Goal: Information Seeking & Learning: Learn about a topic

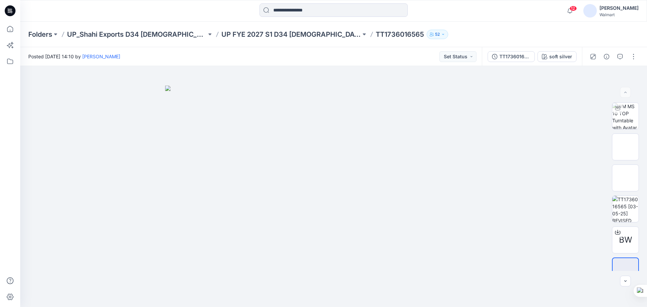
click at [9, 12] on icon at bounding box center [10, 10] width 11 height 11
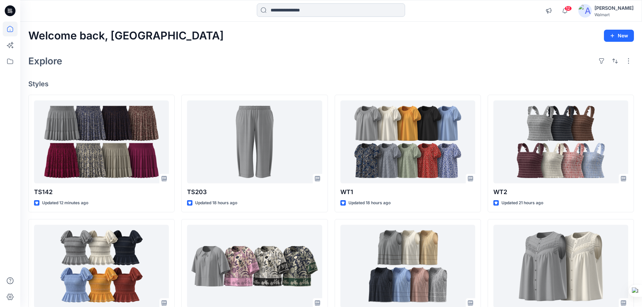
click at [289, 8] on input at bounding box center [331, 9] width 148 height 13
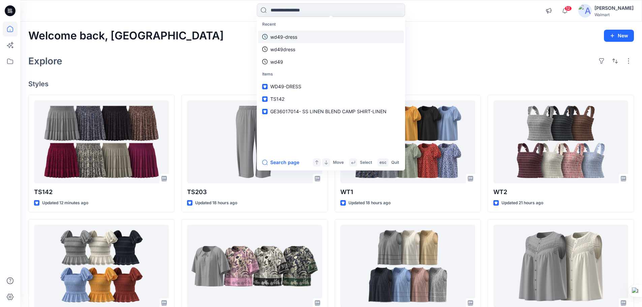
click at [294, 38] on p "wd49-dress" at bounding box center [283, 36] width 27 height 7
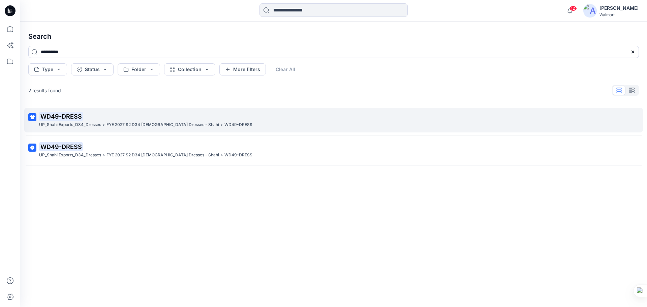
click at [77, 122] on p "UP_Shahi Exports_D34_Dresses" at bounding box center [70, 124] width 62 height 7
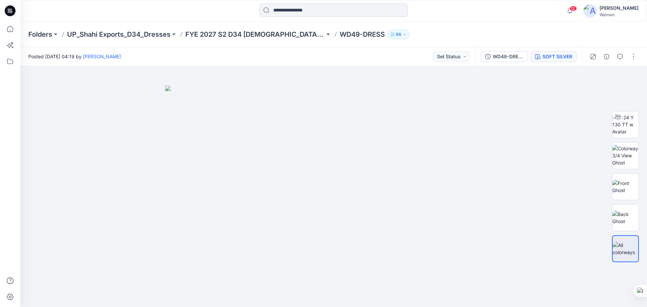
click at [558, 57] on div "SOFT SILVER" at bounding box center [558, 56] width 30 height 7
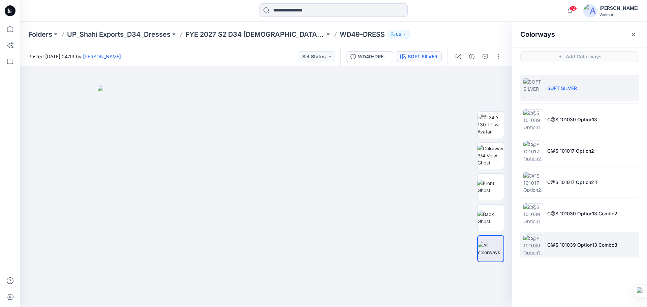
click at [585, 251] on li "C@S 101039 Option13 Combo3" at bounding box center [580, 245] width 119 height 26
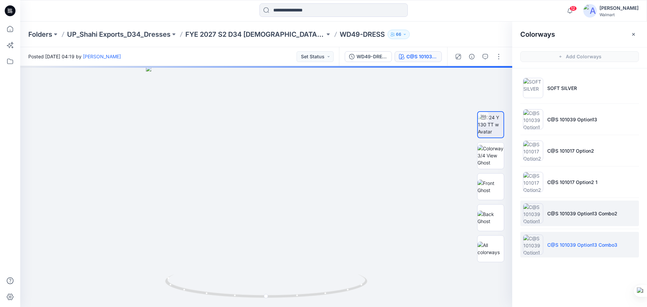
click at [569, 219] on li "C@S 101039 Option13 Combo2" at bounding box center [580, 214] width 119 height 26
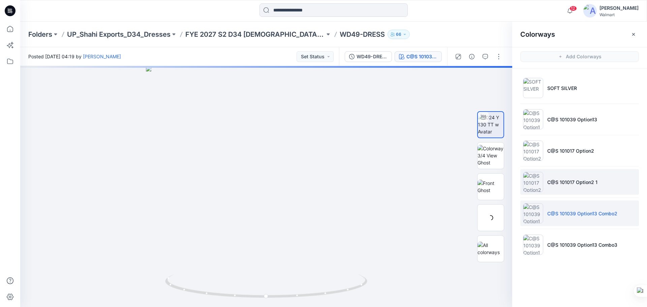
click at [561, 189] on li "C@S 101017 Option2 1" at bounding box center [580, 182] width 119 height 26
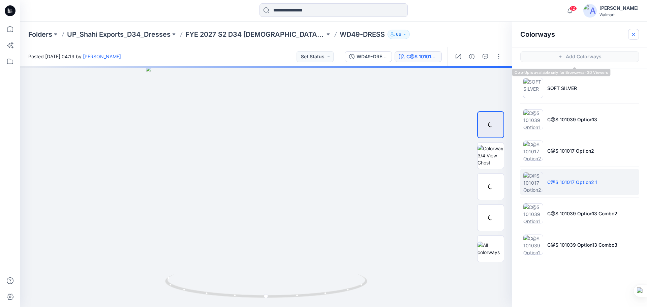
click at [636, 33] on icon "button" at bounding box center [633, 34] width 5 height 5
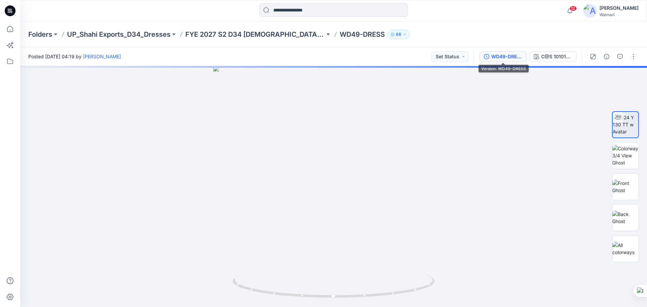
click at [505, 57] on div "WD49-DRESS" at bounding box center [507, 56] width 31 height 7
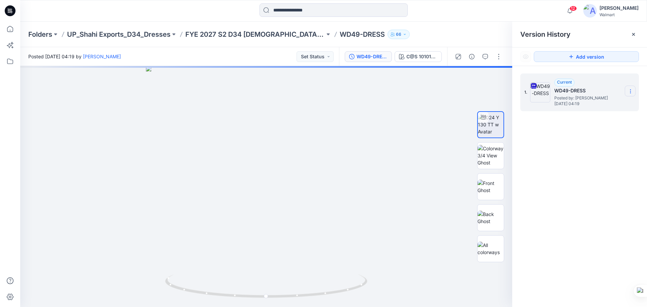
click at [630, 94] on icon at bounding box center [630, 91] width 5 height 5
click at [582, 180] on div "1. Current WD49-DRESS Posted by: [PERSON_NAME] [DATE] 04:19" at bounding box center [579, 191] width 135 height 251
click at [433, 198] on div at bounding box center [266, 186] width 492 height 241
